Goal: Transaction & Acquisition: Purchase product/service

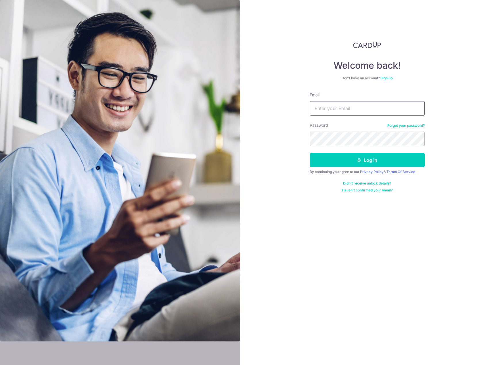
click at [385, 108] on input "Email" at bounding box center [367, 108] width 115 height 14
type input "[EMAIL_ADDRESS][DOMAIN_NAME]"
click at [385, 159] on button "Log in" at bounding box center [367, 160] width 115 height 14
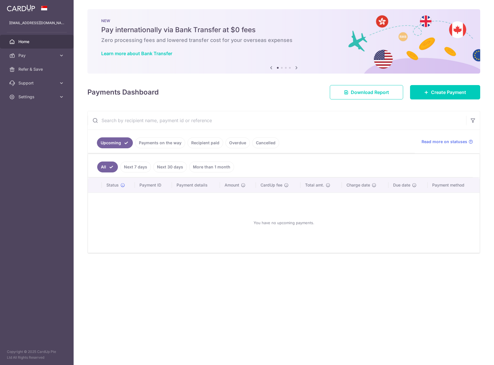
click at [327, 129] on input "text" at bounding box center [277, 120] width 378 height 18
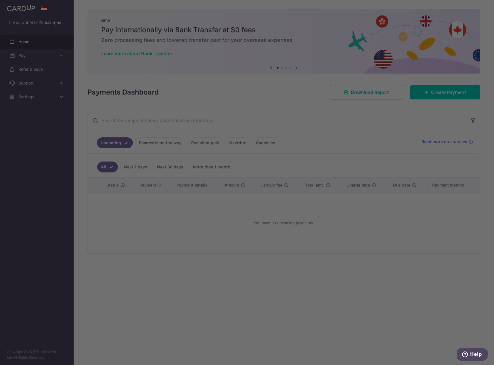
click at [26, 56] on div at bounding box center [249, 184] width 499 height 369
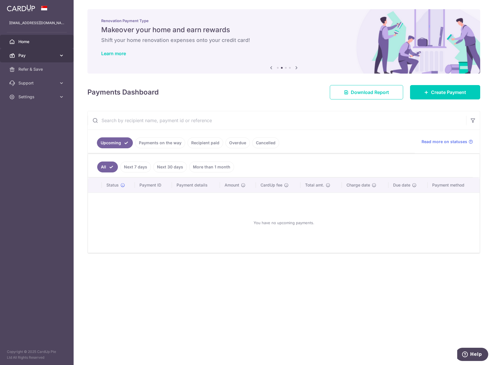
click at [25, 52] on link "Pay" at bounding box center [37, 56] width 74 height 14
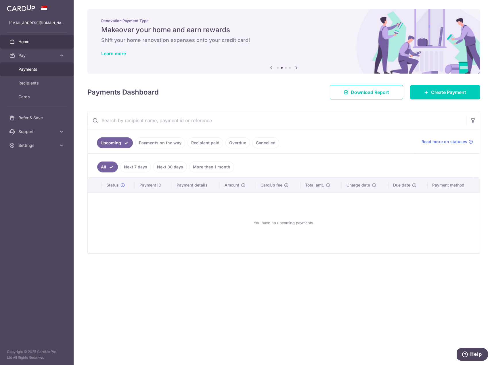
click at [29, 72] on link "Payments" at bounding box center [37, 69] width 74 height 14
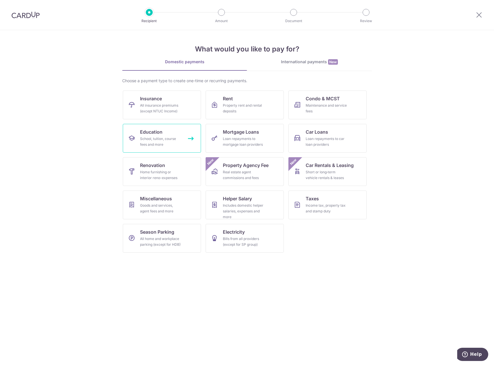
click at [145, 144] on div "School, tuition, course fees and more" at bounding box center [160, 142] width 41 height 12
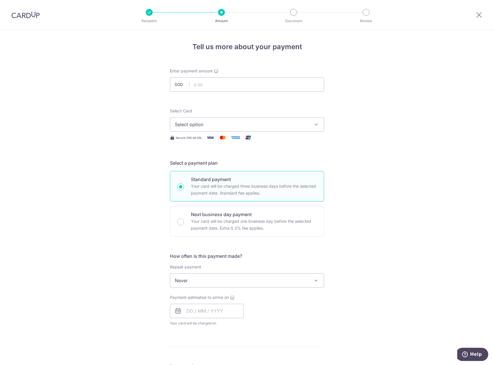
click at [214, 124] on span "Select option" at bounding box center [242, 124] width 134 height 7
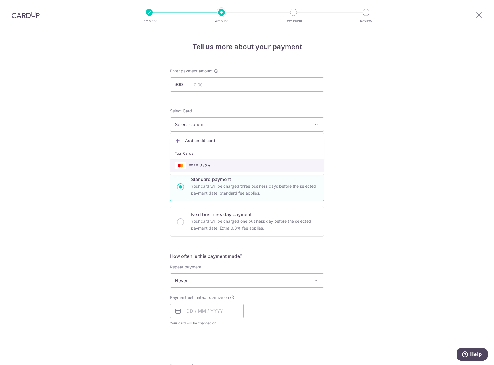
click at [221, 167] on span "**** 2725" at bounding box center [247, 165] width 144 height 7
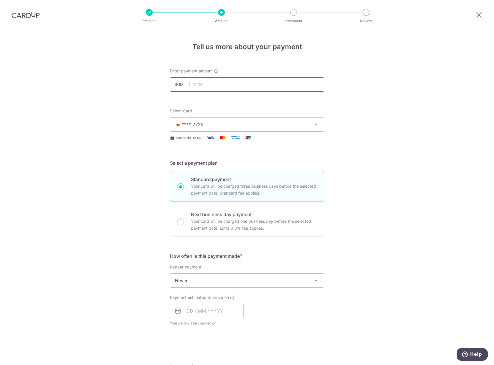
click at [270, 87] on input "text" at bounding box center [247, 84] width 154 height 14
click at [297, 279] on span "Never" at bounding box center [247, 281] width 154 height 14
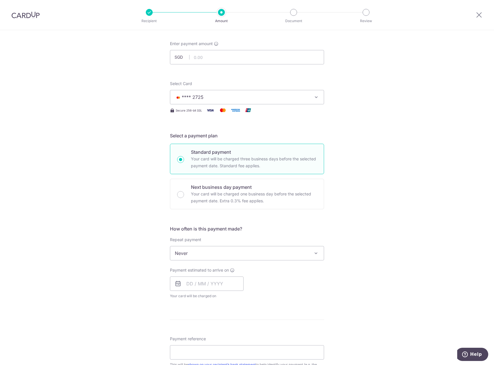
scroll to position [38, 0]
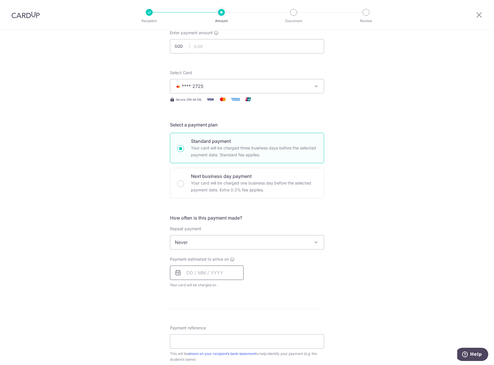
click at [228, 272] on input "text" at bounding box center [207, 273] width 74 height 14
click at [193, 348] on link "18" at bounding box center [193, 348] width 9 height 9
type input "18/08/2025"
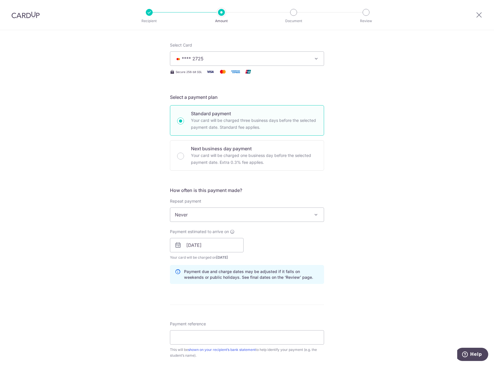
scroll to position [77, 0]
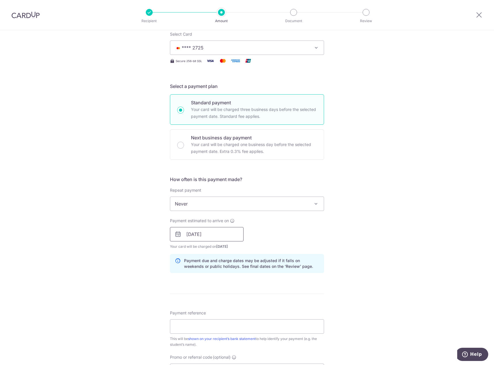
click at [211, 232] on input "18/08/2025" at bounding box center [207, 234] width 74 height 14
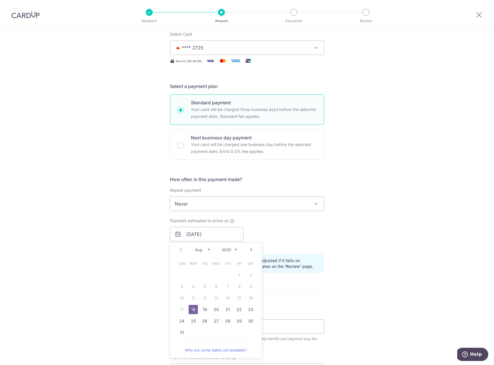
click at [374, 238] on div "Tell us more about your payment Enter payment amount SGD Select Card **** 2725 …" at bounding box center [247, 225] width 494 height 544
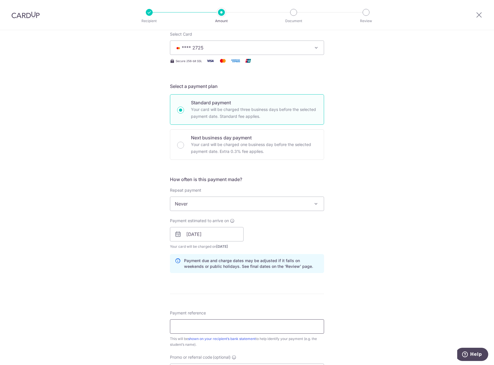
click at [234, 325] on input "Payment reference" at bounding box center [247, 326] width 154 height 14
type input "LK Aesha Aeman Aedan"
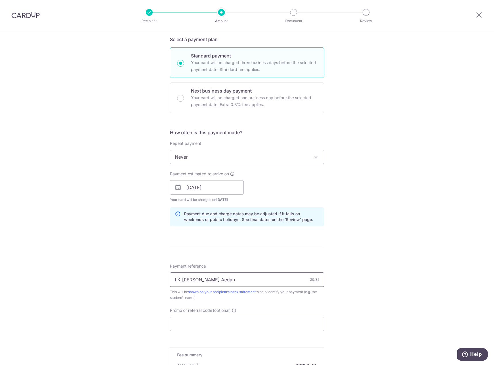
scroll to position [153, 0]
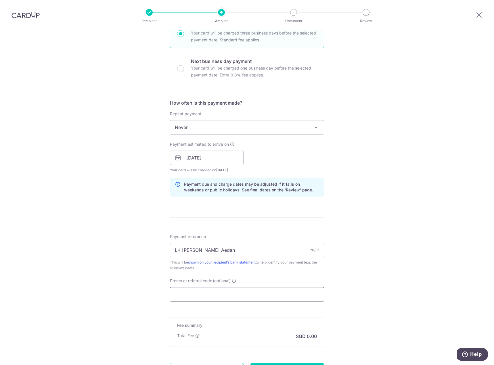
click at [287, 295] on input "Promo or referral code (optional)" at bounding box center [247, 294] width 154 height 14
paste input "MILELION"
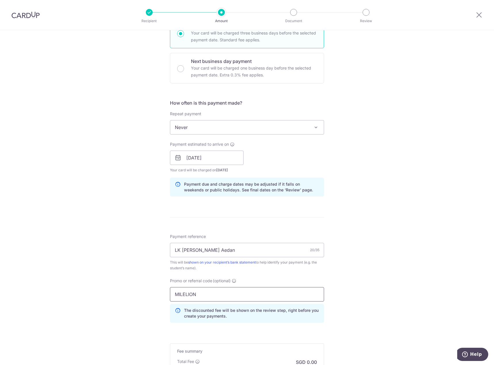
type input "MILELION"
click at [362, 272] on div "Tell us more about your payment Enter payment amount SGD Select Card **** 2725 …" at bounding box center [247, 162] width 494 height 570
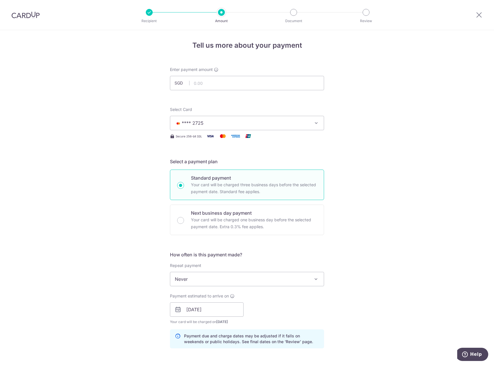
scroll to position [0, 0]
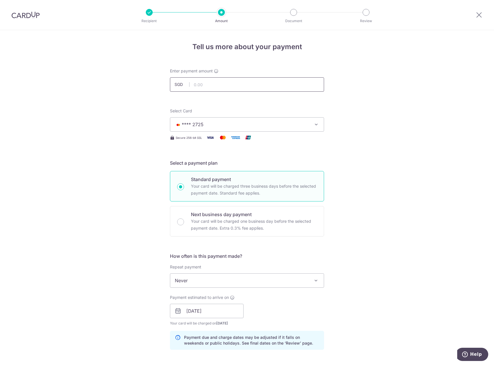
click at [289, 87] on input "text" at bounding box center [247, 84] width 154 height 14
click at [257, 83] on input "text" at bounding box center [247, 84] width 154 height 14
click at [367, 139] on div "Tell us more about your payment Enter payment amount SGD 1077 Select Card **** …" at bounding box center [247, 315] width 494 height 570
type input "1,077.00"
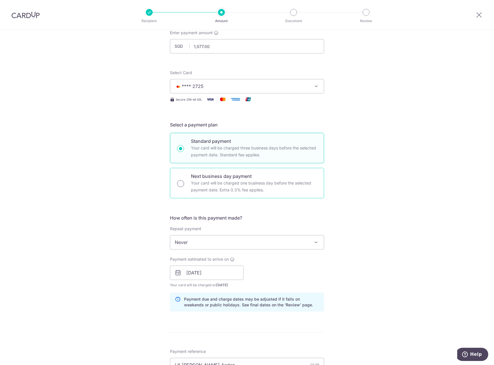
click at [180, 183] on input "Next business day payment Your card will be charged one business day before the…" at bounding box center [180, 183] width 7 height 7
radio input "true"
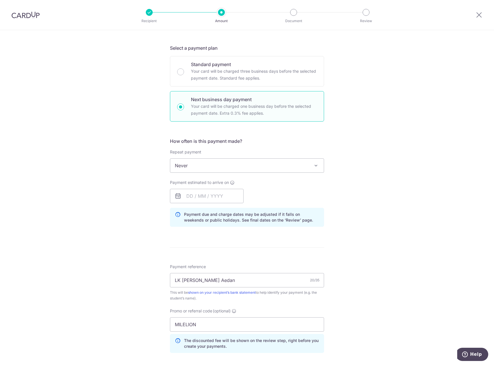
scroll to position [192, 0]
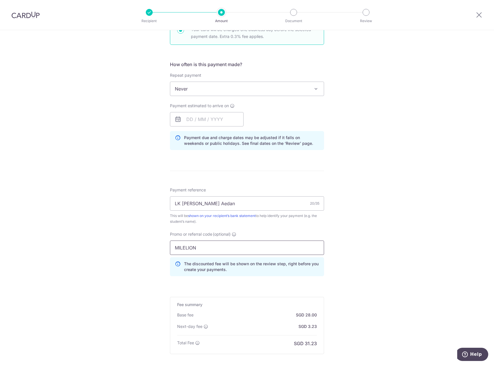
click at [284, 247] on input "MILELION" at bounding box center [247, 248] width 154 height 14
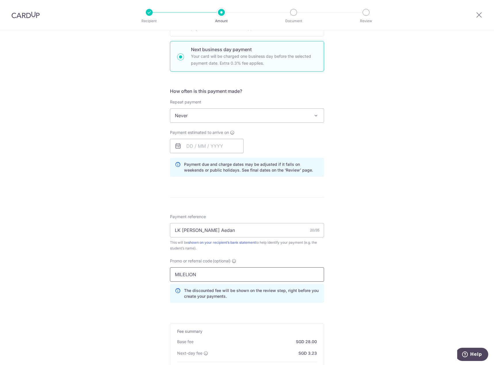
scroll to position [153, 0]
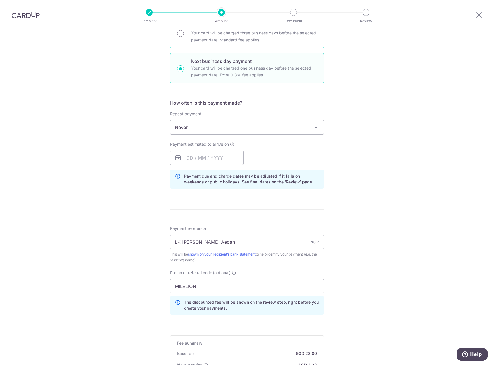
click at [180, 35] on input "Standard payment Your card will be charged three business days before the selec…" at bounding box center [180, 33] width 7 height 7
radio input "true"
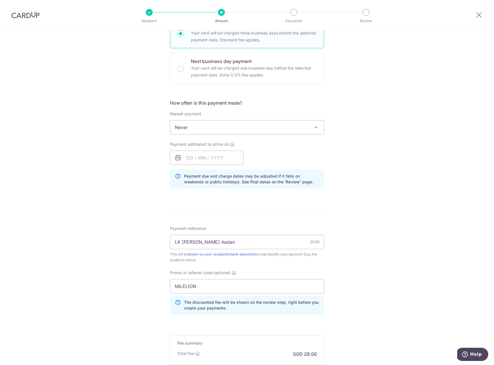
click at [467, 223] on div "Tell us more about your payment Enter payment amount SGD 1,077.00 1077.00 Selec…" at bounding box center [247, 158] width 494 height 562
click at [272, 286] on input "MILELION" at bounding box center [247, 286] width 154 height 14
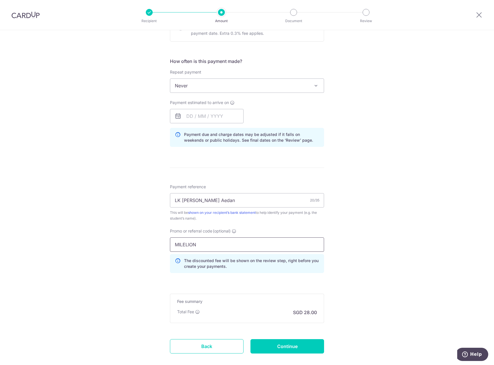
scroll to position [227, 0]
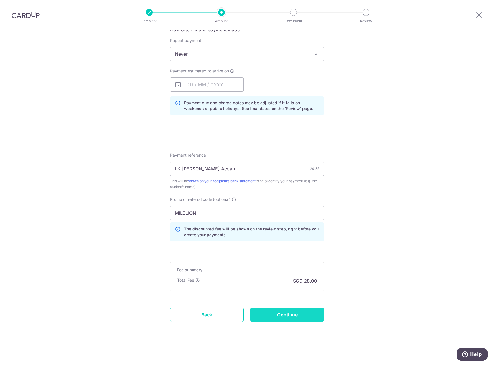
click at [273, 316] on input "Continue" at bounding box center [287, 315] width 74 height 14
type input "Create Schedule"
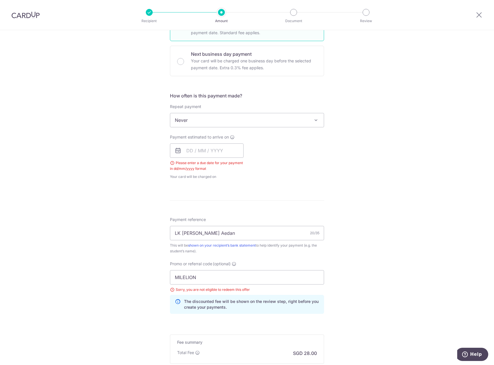
scroll to position [118, 0]
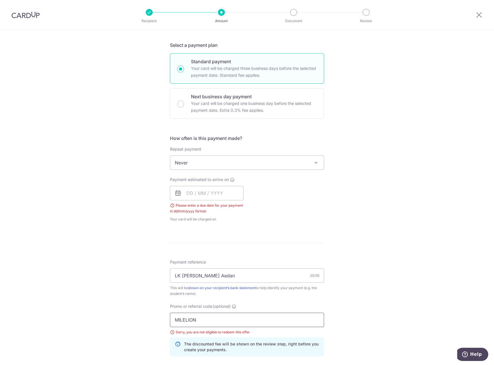
drag, startPoint x: 228, startPoint y: 321, endPoint x: 150, endPoint y: 324, distance: 78.3
click at [150, 324] on div "Tell us more about your payment Enter payment amount SGD 1,077.00 1077.00 Selec…" at bounding box center [247, 196] width 494 height 568
paste input "OFF225"
click at [361, 302] on div "Tell us more about your payment Enter payment amount SGD 1,077.00 1077.00 Selec…" at bounding box center [247, 196] width 494 height 568
click at [242, 322] on input "OFF225" at bounding box center [247, 320] width 154 height 14
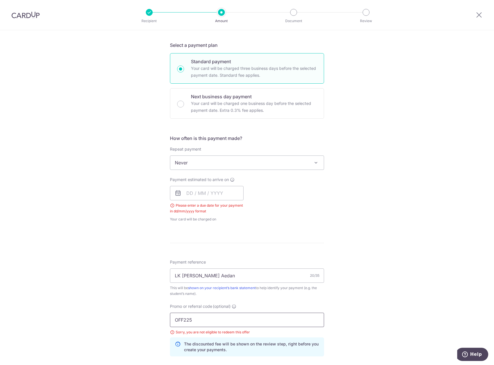
type input "OFF225"
click button "Add Card" at bounding box center [0, 0] width 0 height 0
click at [318, 308] on div "Promo or referral code (optional) OFF225 Sorry, you are not eligible to redeem …" at bounding box center [247, 330] width 154 height 53
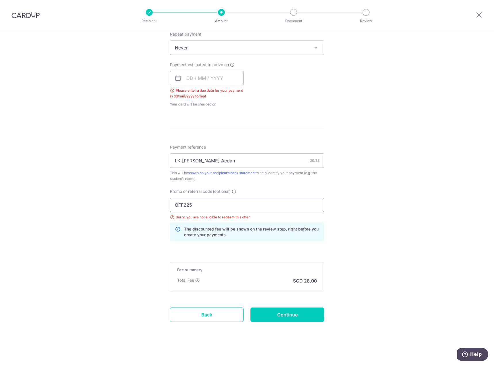
click at [205, 208] on input "OFF225" at bounding box center [247, 205] width 154 height 14
click at [205, 76] on input "text" at bounding box center [207, 78] width 74 height 14
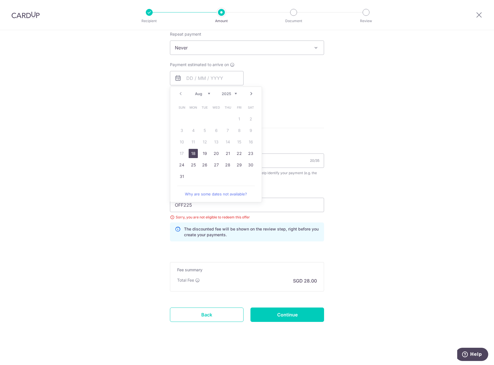
click at [193, 151] on link "18" at bounding box center [193, 153] width 9 height 9
type input "18/08/2025"
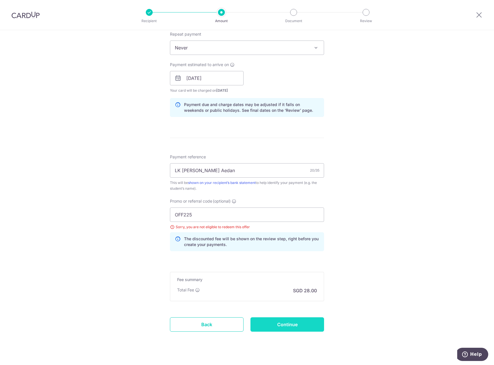
click at [304, 328] on input "Continue" at bounding box center [287, 324] width 74 height 14
type input "Create Schedule"
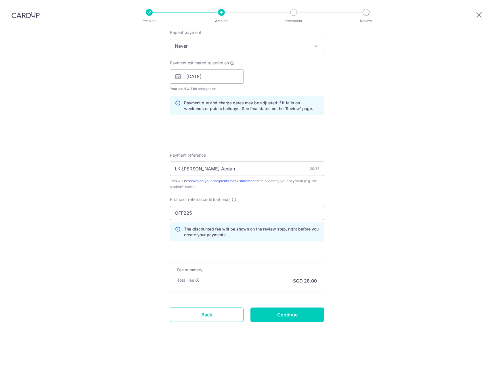
click at [250, 209] on input "OFF225" at bounding box center [247, 213] width 154 height 14
click at [292, 314] on input "Continue" at bounding box center [287, 315] width 74 height 14
type input "Update Schedule"
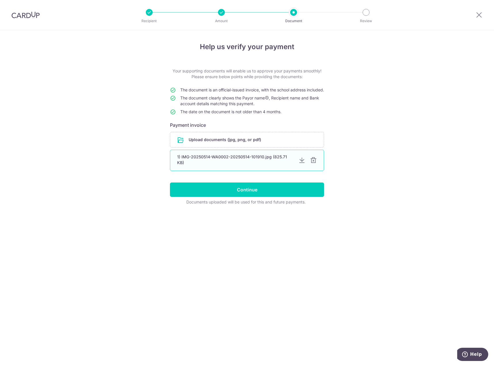
click at [314, 164] on div at bounding box center [313, 160] width 7 height 7
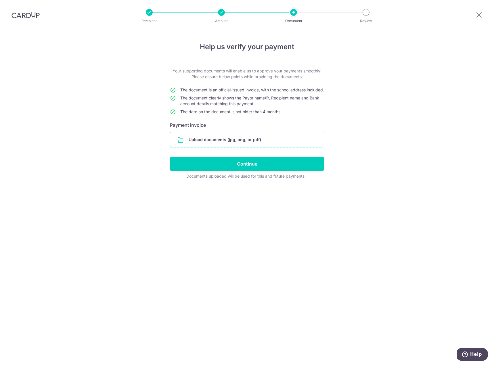
click at [265, 147] on input "file" at bounding box center [247, 139] width 154 height 15
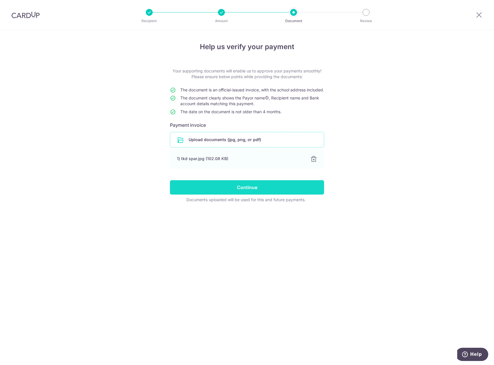
click at [281, 195] on input "Continue" at bounding box center [247, 187] width 154 height 14
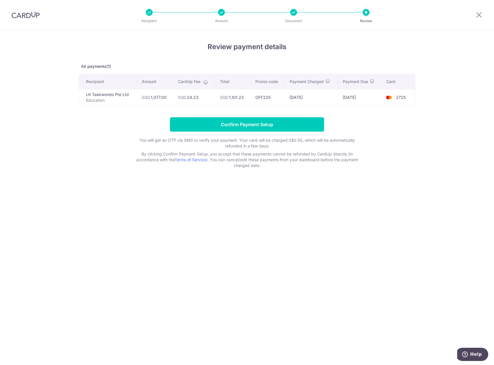
click at [220, 13] on div at bounding box center [221, 12] width 7 height 7
click at [114, 97] on p "Education" at bounding box center [109, 100] width 47 height 6
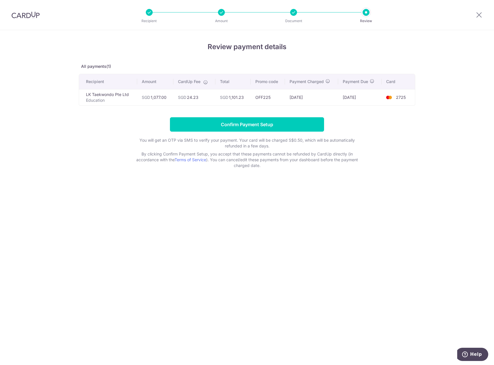
click at [172, 96] on td "SGD 1,077.00" at bounding box center [155, 97] width 36 height 16
drag, startPoint x: 202, startPoint y: 97, endPoint x: 217, endPoint y: 97, distance: 15.5
click at [202, 97] on td "SGD 24.23" at bounding box center [194, 97] width 42 height 16
click at [273, 94] on td "OFF225" at bounding box center [268, 97] width 34 height 16
drag, startPoint x: 314, startPoint y: 95, endPoint x: 363, endPoint y: 95, distance: 48.6
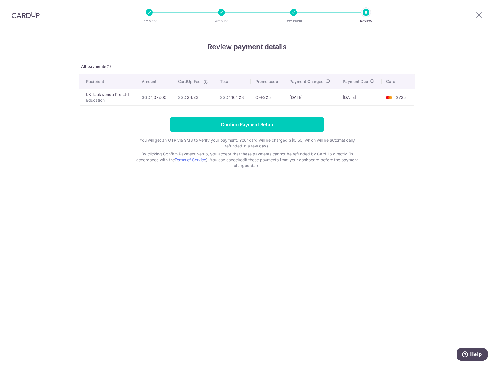
click at [315, 95] on td "13/08/2025" at bounding box center [311, 97] width 53 height 16
click at [363, 95] on td "18/08/2025" at bounding box center [360, 97] width 44 height 16
click at [364, 13] on div at bounding box center [366, 12] width 7 height 7
click at [290, 15] on div "Document" at bounding box center [293, 12] width 7 height 7
click at [149, 12] on div at bounding box center [149, 12] width 7 height 7
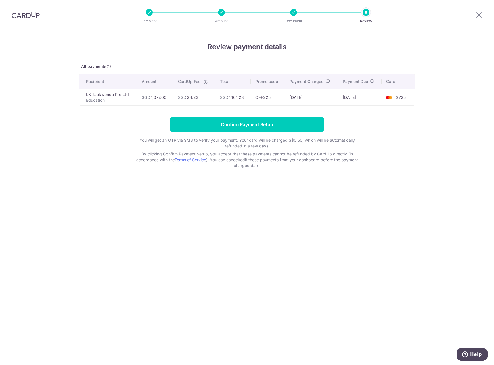
click at [149, 12] on div at bounding box center [149, 12] width 7 height 7
click at [237, 100] on td "SGD 1,101.23" at bounding box center [232, 97] width 35 height 16
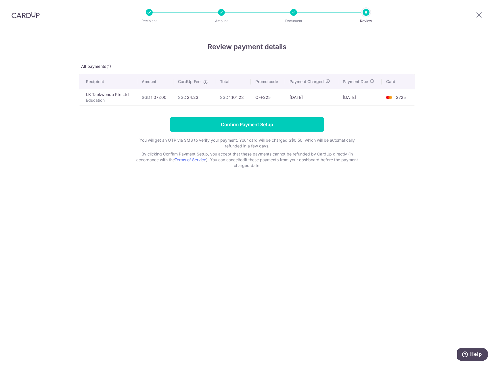
click at [197, 98] on td "SGD 24.23" at bounding box center [194, 97] width 42 height 16
click at [147, 14] on div at bounding box center [149, 12] width 7 height 7
click at [223, 13] on div at bounding box center [221, 12] width 7 height 7
drag, startPoint x: 295, startPoint y: 12, endPoint x: 298, endPoint y: 12, distance: 3.5
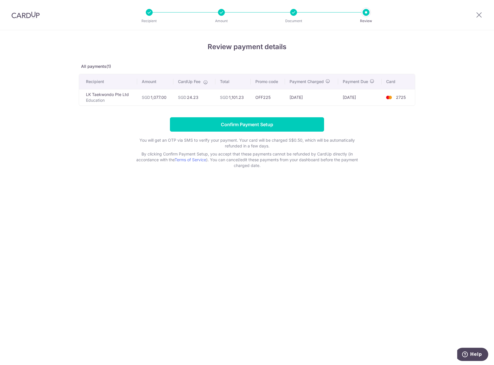
click at [295, 12] on div at bounding box center [293, 12] width 7 height 7
click at [366, 14] on div at bounding box center [366, 12] width 7 height 7
click at [146, 13] on div at bounding box center [149, 12] width 7 height 7
click at [126, 92] on td "LK Taekwondo Pte Ltd Education" at bounding box center [108, 97] width 58 height 16
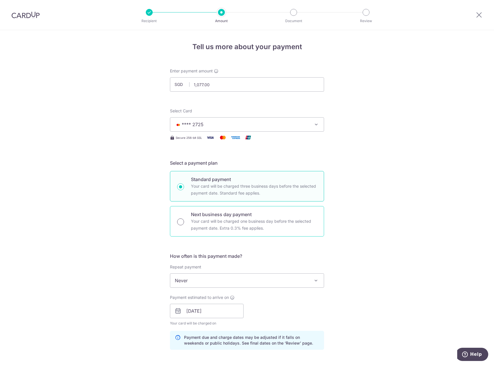
click at [182, 221] on input "Next business day payment Your card will be charged one business day before the…" at bounding box center [180, 222] width 7 height 7
radio input "true"
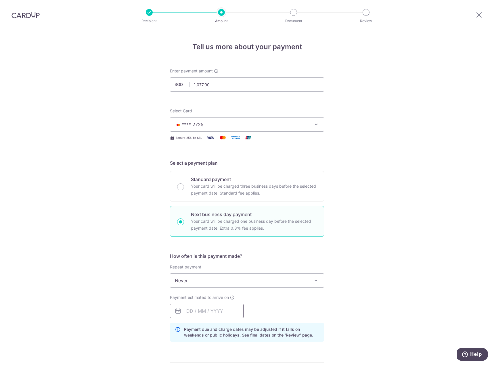
click at [217, 310] on input "text" at bounding box center [207, 311] width 74 height 14
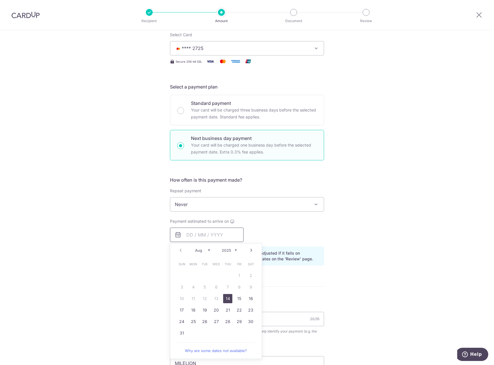
scroll to position [77, 0]
drag, startPoint x: 227, startPoint y: 300, endPoint x: 378, endPoint y: 237, distance: 164.2
click at [227, 300] on link "14" at bounding box center [227, 298] width 9 height 9
type input "[DATE]"
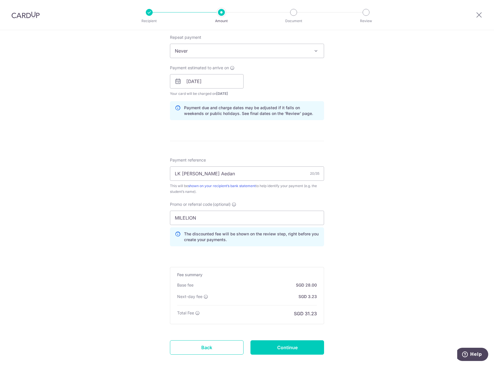
scroll to position [230, 0]
drag, startPoint x: 212, startPoint y: 217, endPoint x: 157, endPoint y: 219, distance: 55.8
click at [157, 219] on div "Tell us more about your payment Enter payment amount SGD 1,077.00 1077.00 Selec…" at bounding box center [247, 98] width 494 height 597
paste input "OFF225"
type input "OFF225"
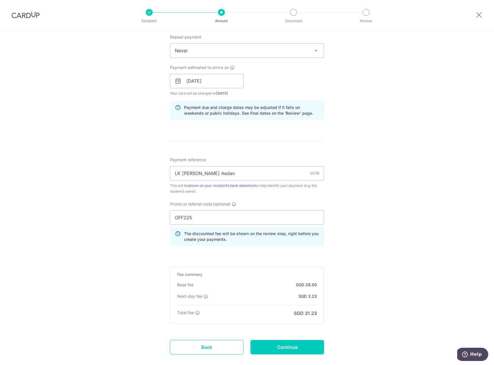
click at [372, 294] on div "Tell us more about your payment Enter payment amount SGD 1,077.00 1077.00 Selec…" at bounding box center [247, 98] width 494 height 597
click at [289, 346] on input "Continue" at bounding box center [287, 347] width 74 height 14
type input "Update Schedule"
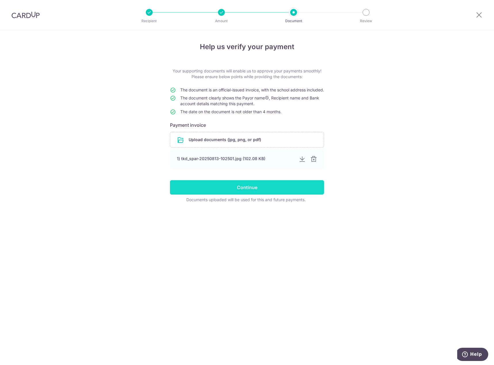
click at [270, 194] on input "Continue" at bounding box center [247, 187] width 154 height 14
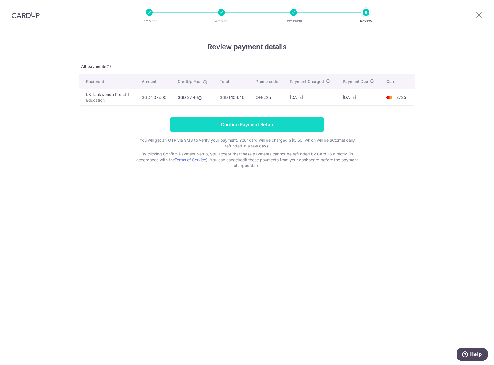
click at [210, 122] on input "Confirm Payment Setup" at bounding box center [247, 124] width 154 height 14
